Goal: Information Seeking & Learning: Learn about a topic

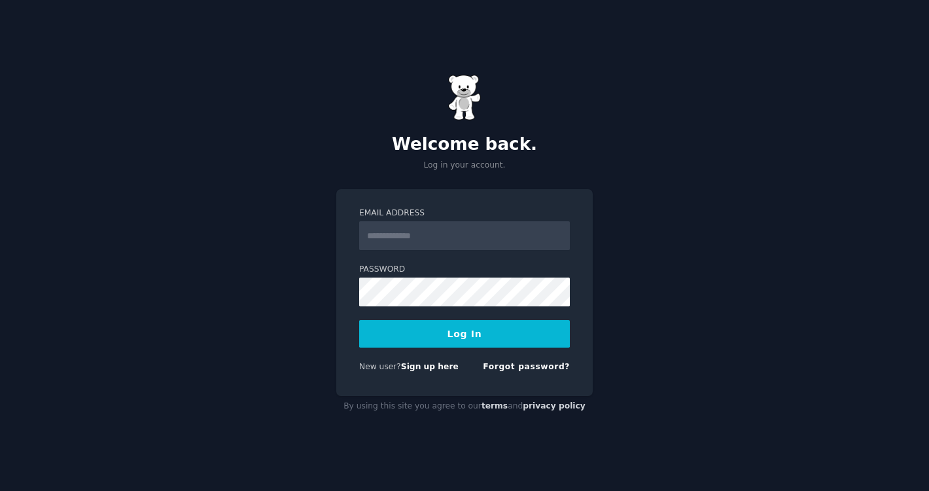
type input "**********"
click at [425, 334] on button "Log In" at bounding box center [464, 333] width 211 height 27
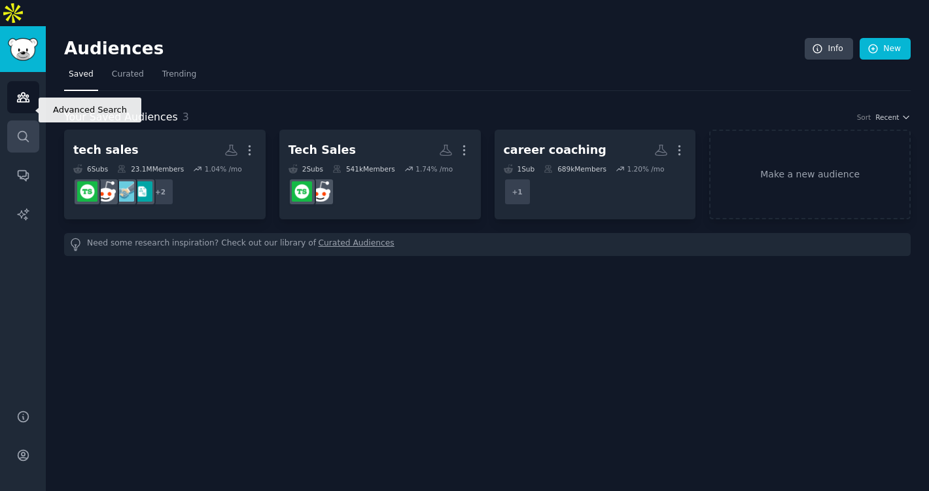
click at [22, 130] on icon "Sidebar" at bounding box center [23, 137] width 14 height 14
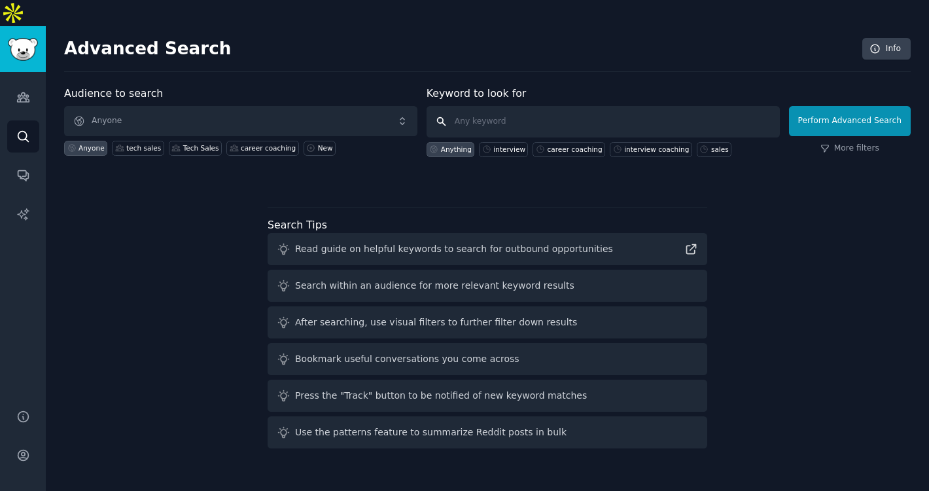
click at [493, 106] on input "text" at bounding box center [603, 121] width 353 height 31
type input "resume help"
click button "Perform Advanced Search" at bounding box center [850, 121] width 122 height 30
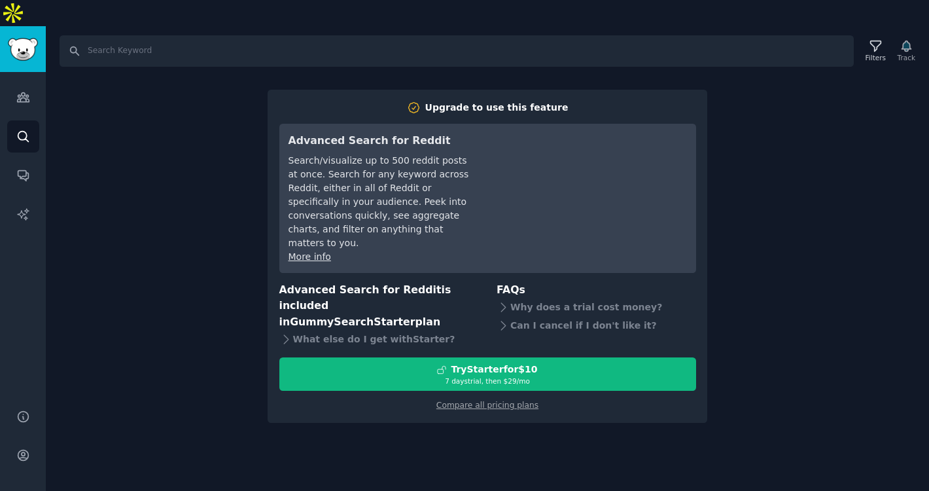
click at [186, 309] on div "Search Filters Track Upgrade to use this feature Advanced Search for Reddit Sea…" at bounding box center [487, 271] width 883 height 491
click at [29, 120] on link "Search" at bounding box center [23, 136] width 32 height 32
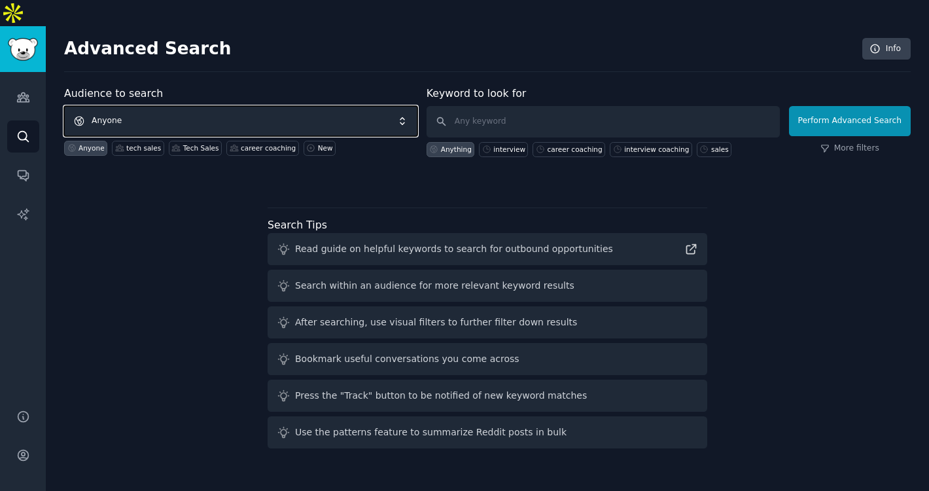
click at [217, 106] on span "Anyone" at bounding box center [240, 121] width 353 height 30
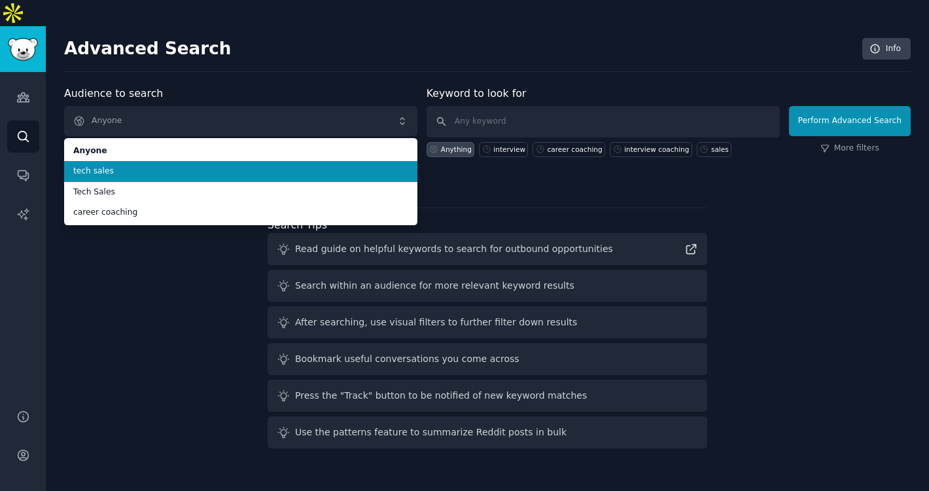
click at [196, 161] on li "tech sales" at bounding box center [240, 171] width 353 height 21
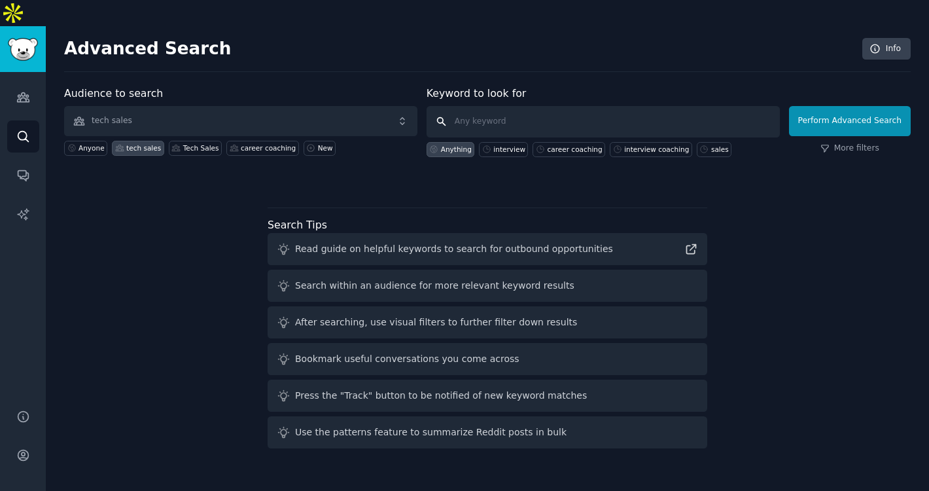
click at [491, 106] on input "text" at bounding box center [603, 121] width 353 height 31
type input "resume"
click button "Perform Advanced Search" at bounding box center [850, 121] width 122 height 30
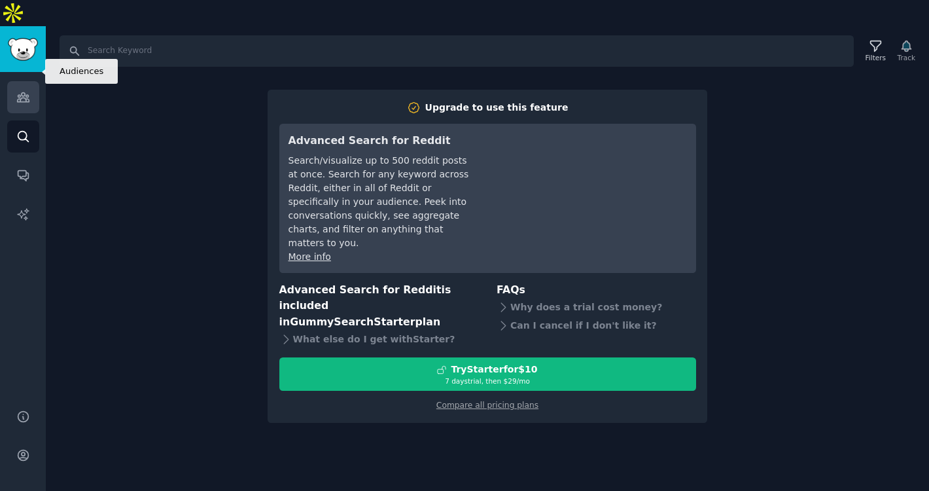
click at [35, 81] on link "Audiences" at bounding box center [23, 97] width 32 height 32
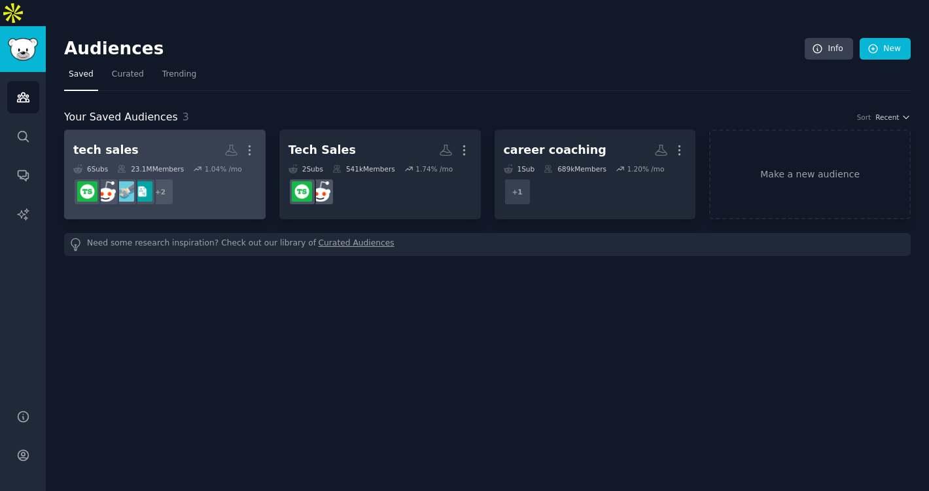
click at [159, 139] on h2 "tech sales More" at bounding box center [164, 150] width 183 height 23
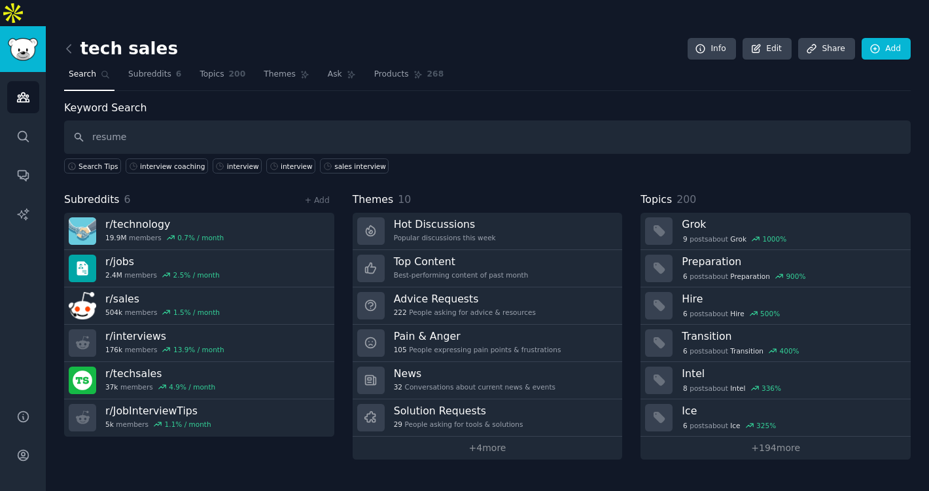
type input "resume"
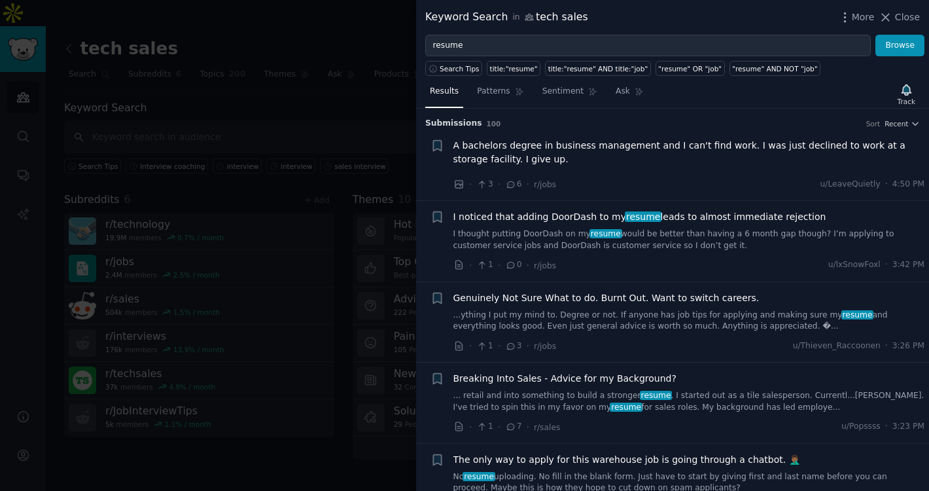
click at [269, 62] on div at bounding box center [464, 245] width 929 height 491
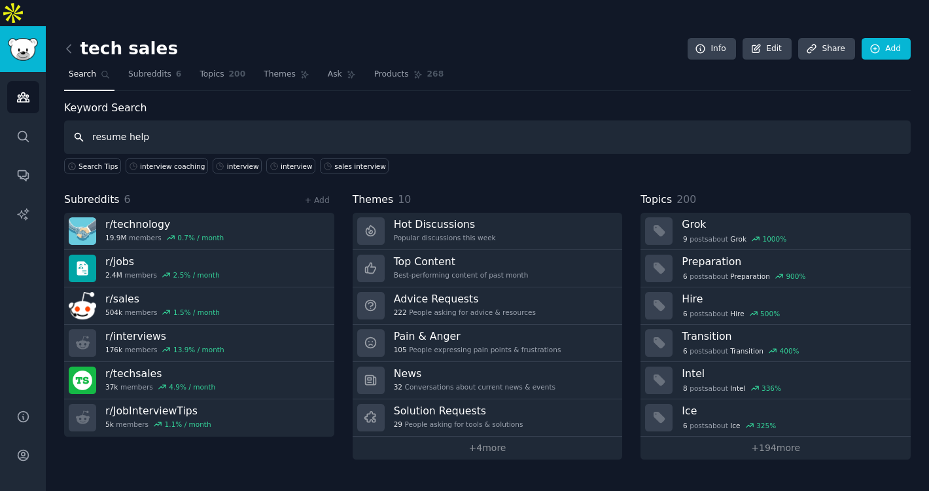
type input "resume help"
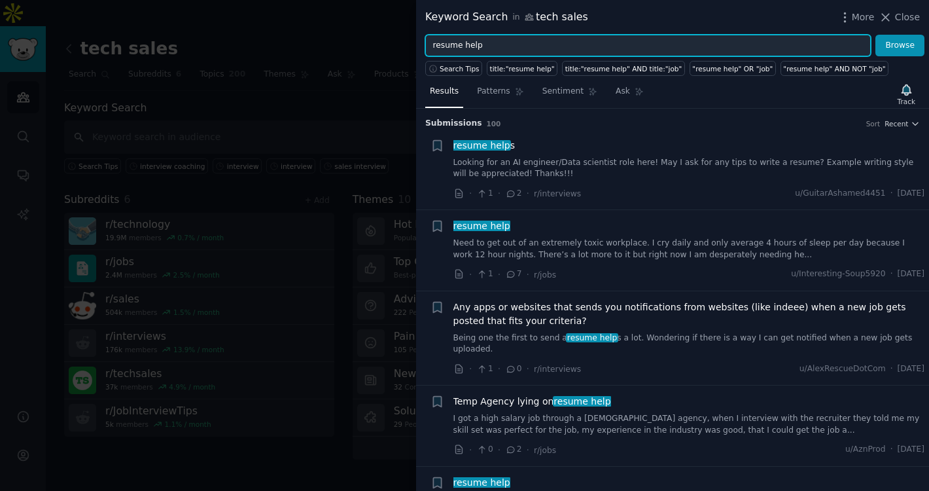
click at [502, 40] on input "resume help" at bounding box center [648, 46] width 446 height 22
type input "elite tech sales"
click at [875, 35] on button "Browse" at bounding box center [899, 46] width 49 height 22
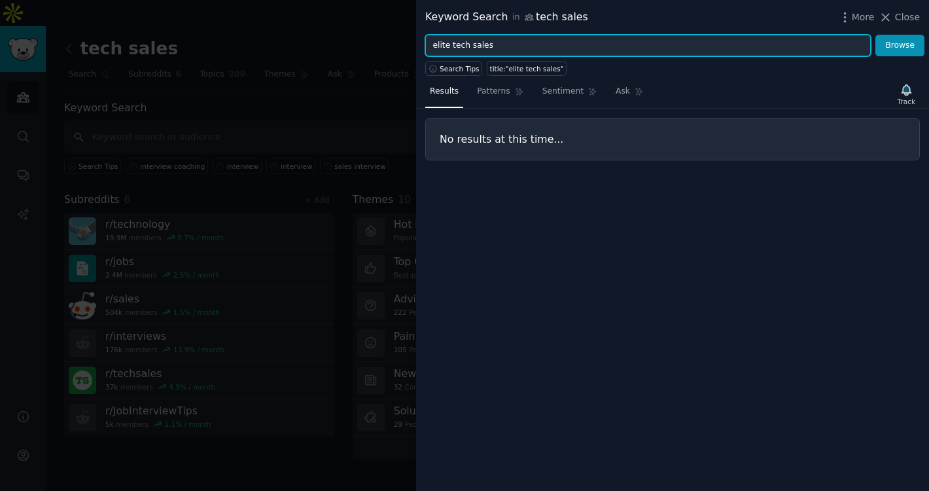
click at [543, 50] on input "elite tech sales" at bounding box center [648, 46] width 446 height 22
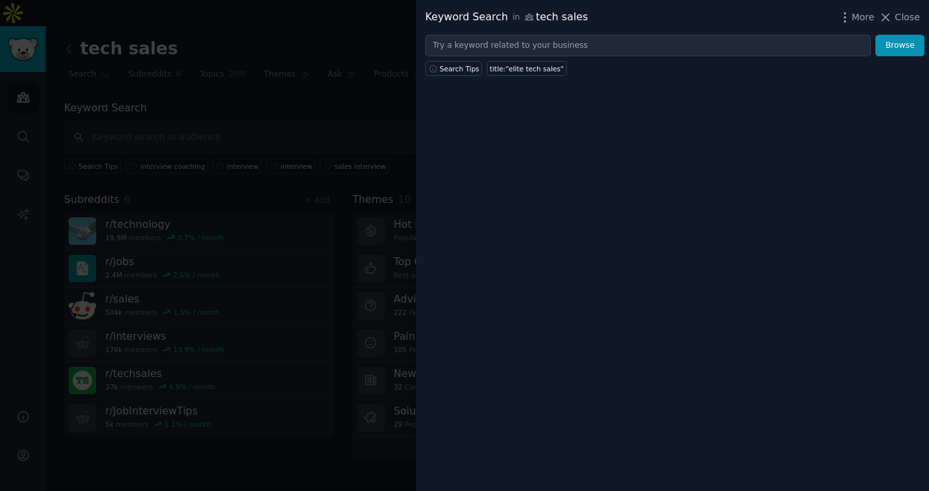
click at [355, 96] on div at bounding box center [464, 245] width 929 height 491
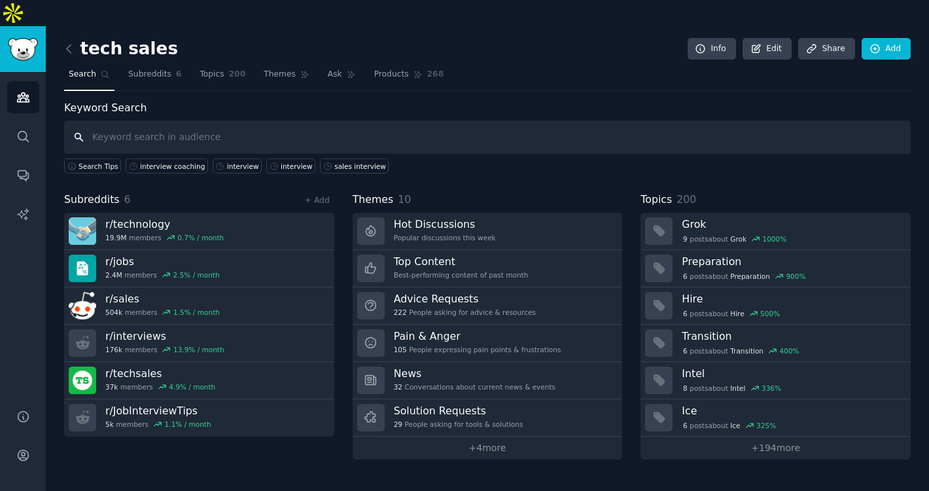
click at [182, 120] on input "text" at bounding box center [487, 136] width 847 height 33
type input "resume"
